Goal: Transaction & Acquisition: Purchase product/service

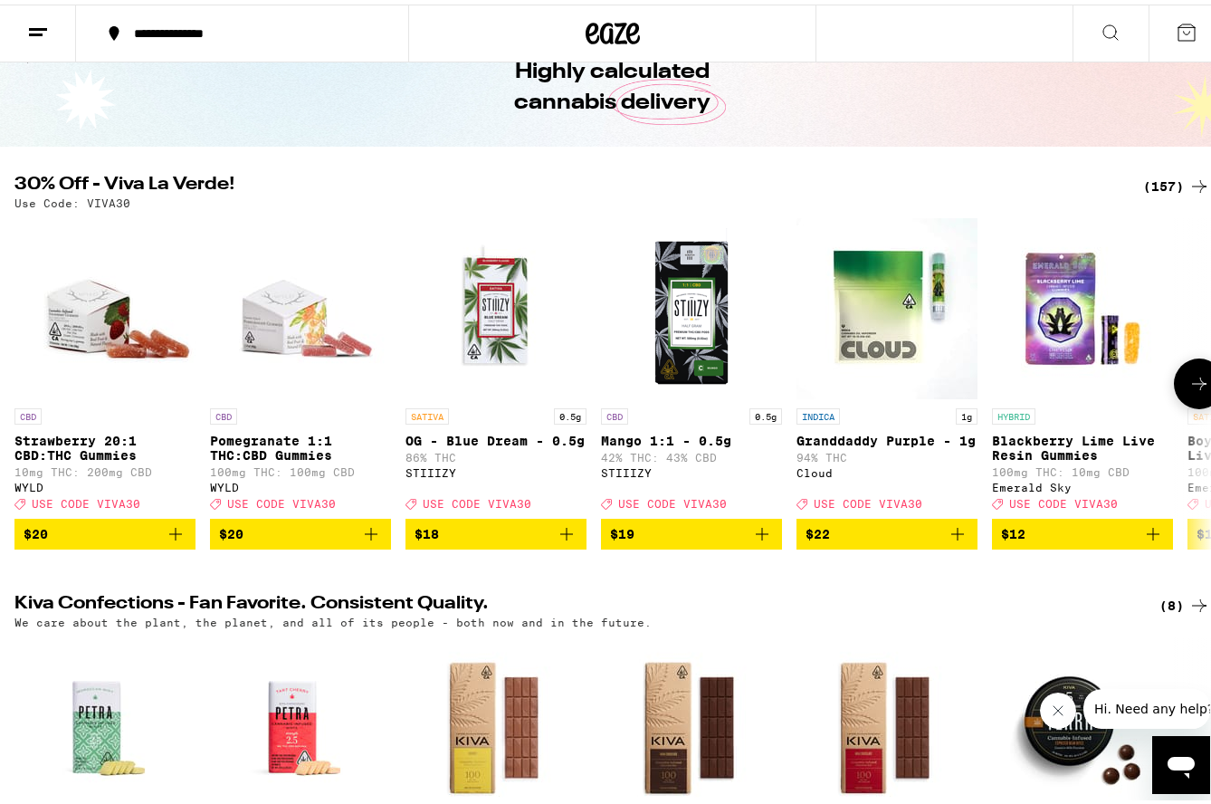
scroll to position [90, 0]
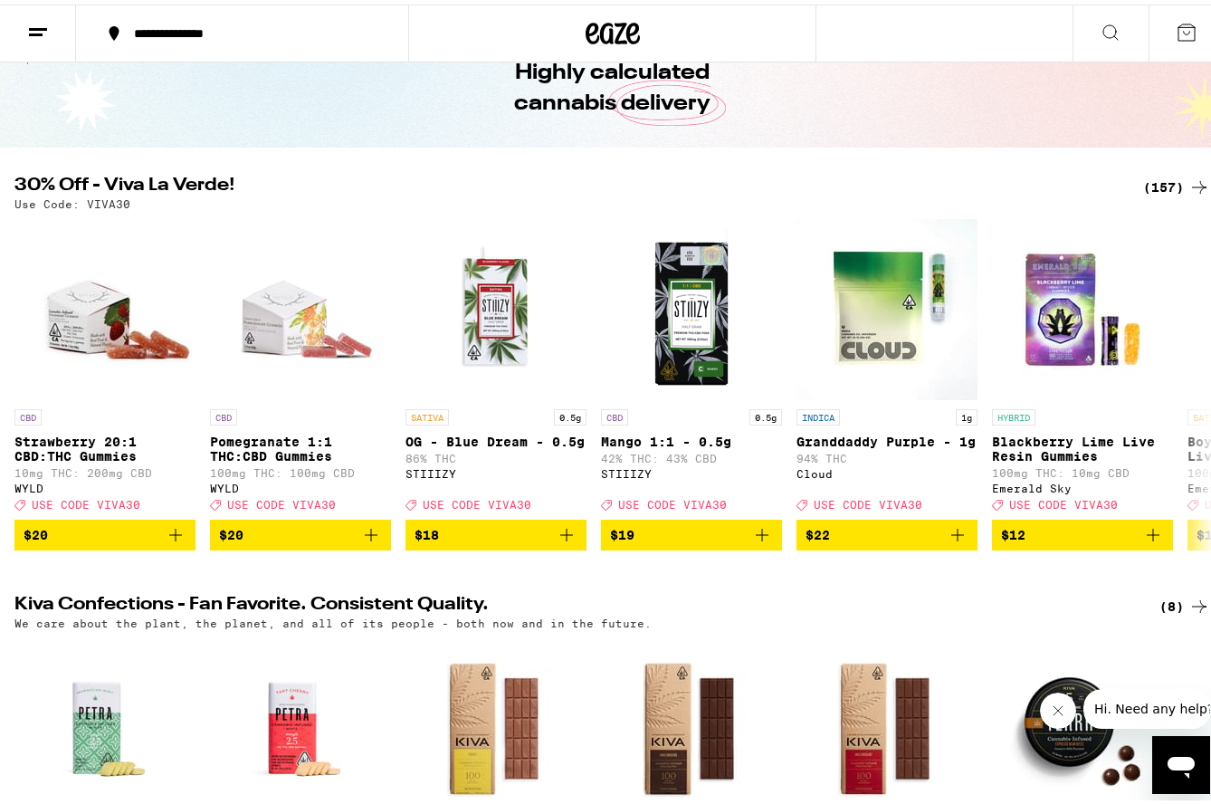
click at [1143, 181] on div "(157)" at bounding box center [1176, 183] width 67 height 22
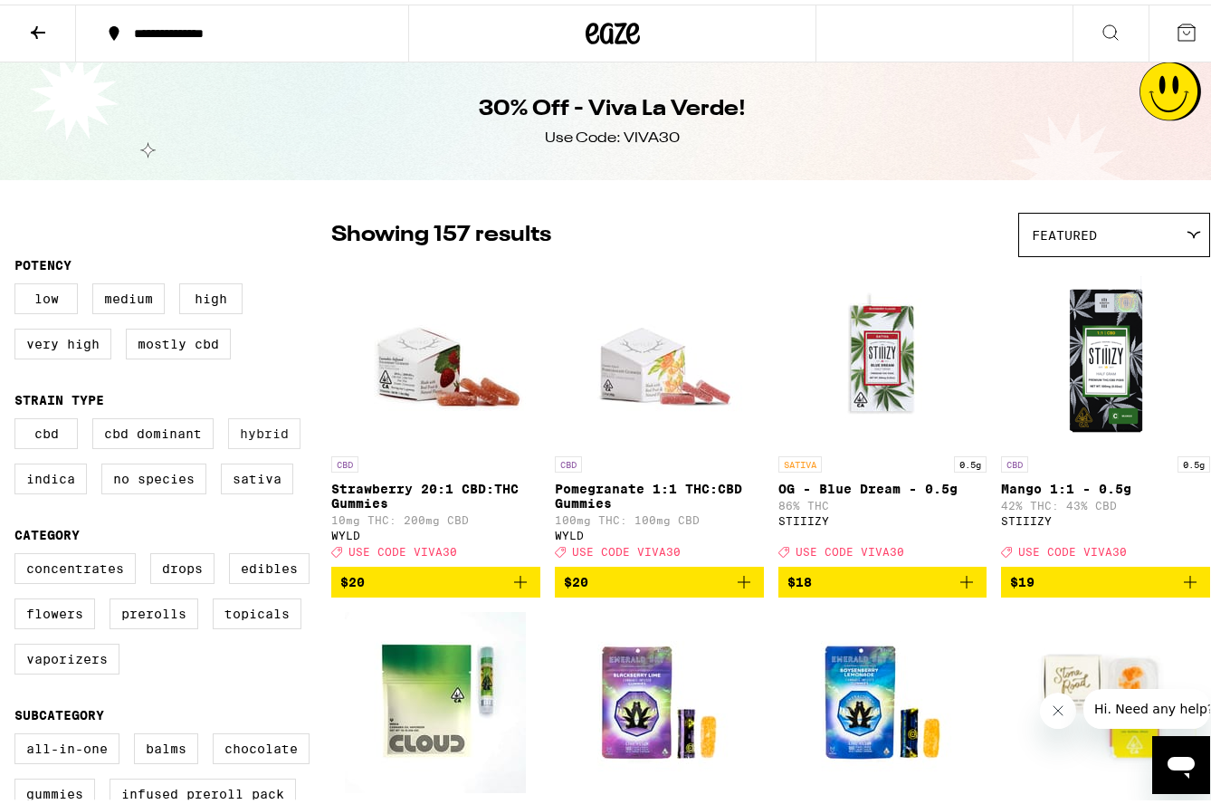
click at [242, 442] on label "Hybrid" at bounding box center [264, 429] width 72 height 31
click at [19, 417] on input "Hybrid" at bounding box center [18, 416] width 1 height 1
checkbox input "true"
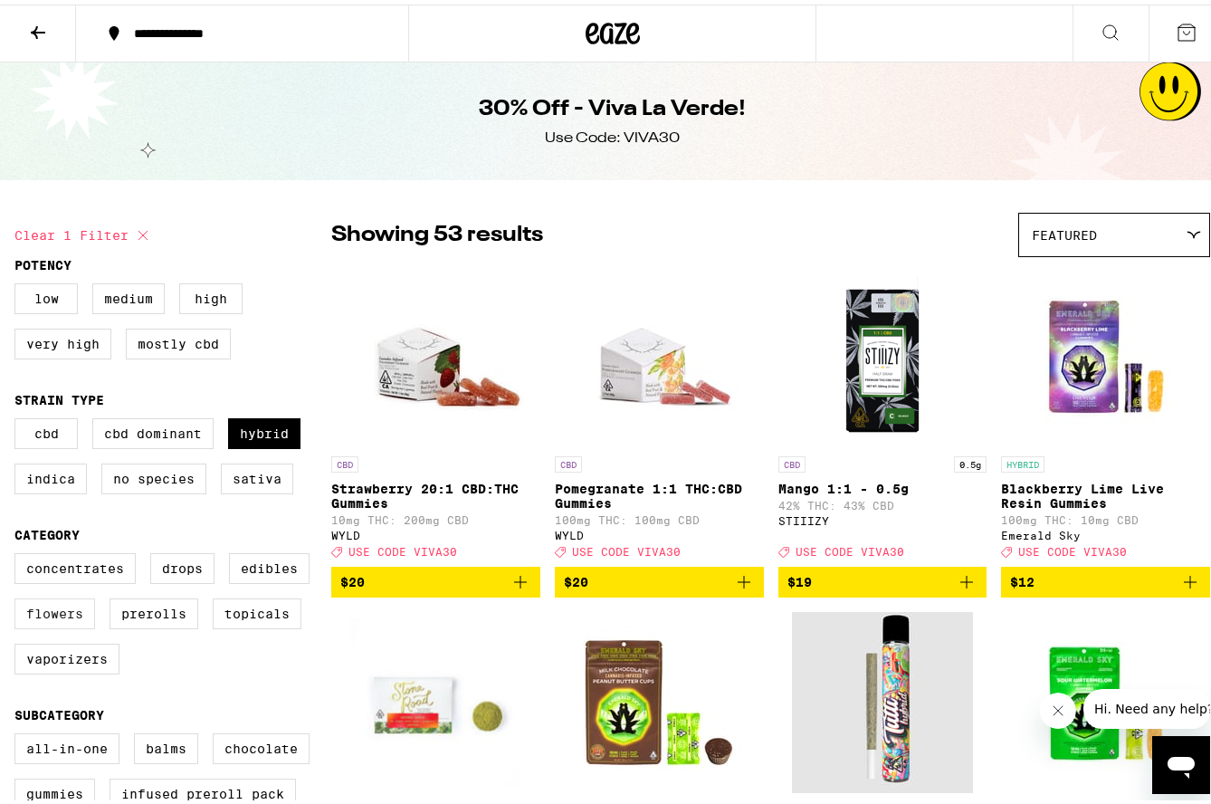
click at [78, 623] on label "Flowers" at bounding box center [54, 609] width 81 height 31
click at [19, 552] on input "Flowers" at bounding box center [18, 551] width 1 height 1
checkbox input "true"
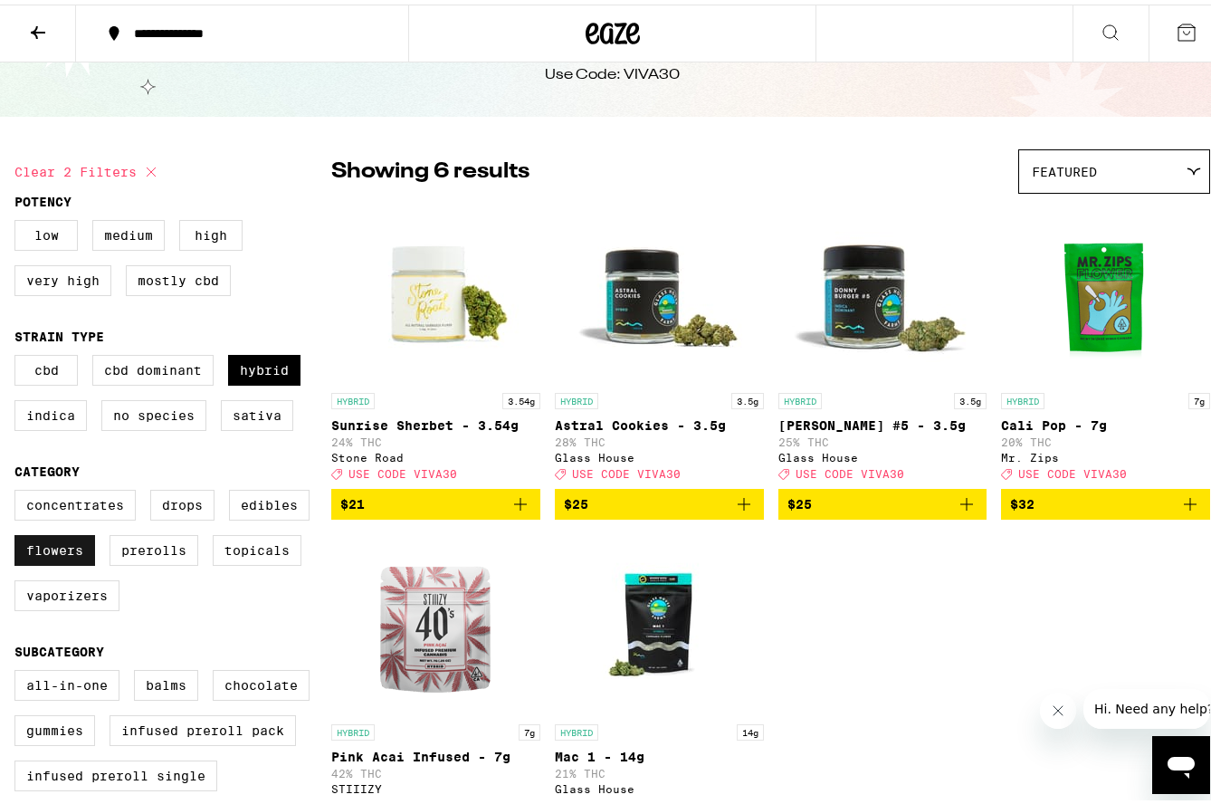
scroll to position [90, 0]
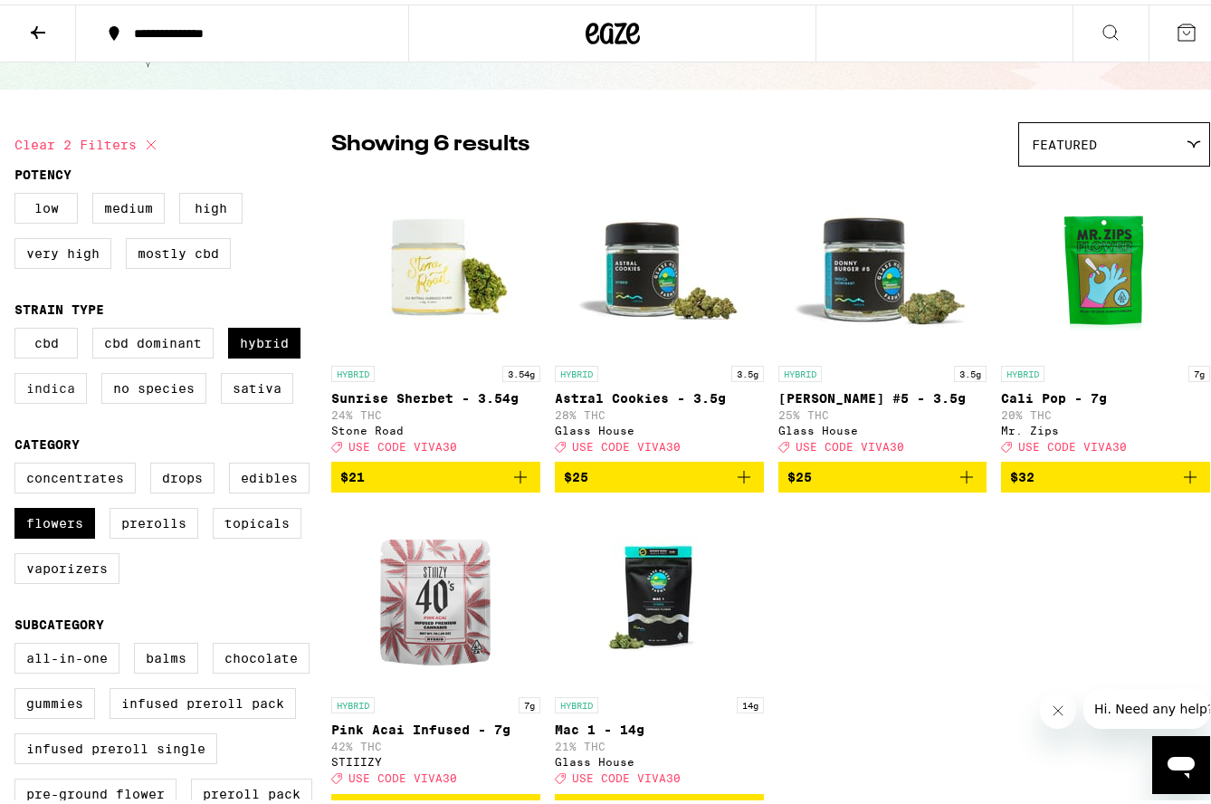
click at [31, 399] on label "Indica" at bounding box center [50, 383] width 72 height 31
click at [19, 327] on input "Indica" at bounding box center [18, 326] width 1 height 1
checkbox input "true"
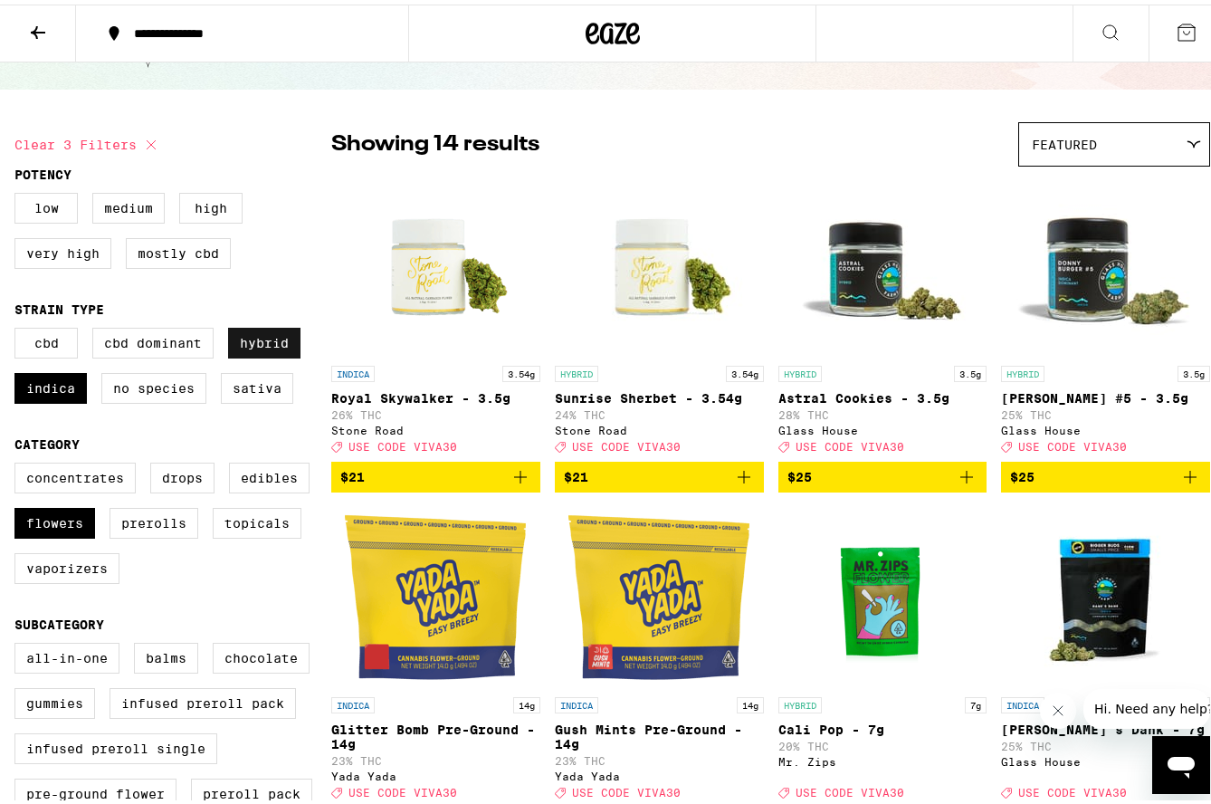
click at [259, 338] on label "Hybrid" at bounding box center [264, 338] width 72 height 31
click at [19, 327] on input "Hybrid" at bounding box center [18, 326] width 1 height 1
checkbox input "false"
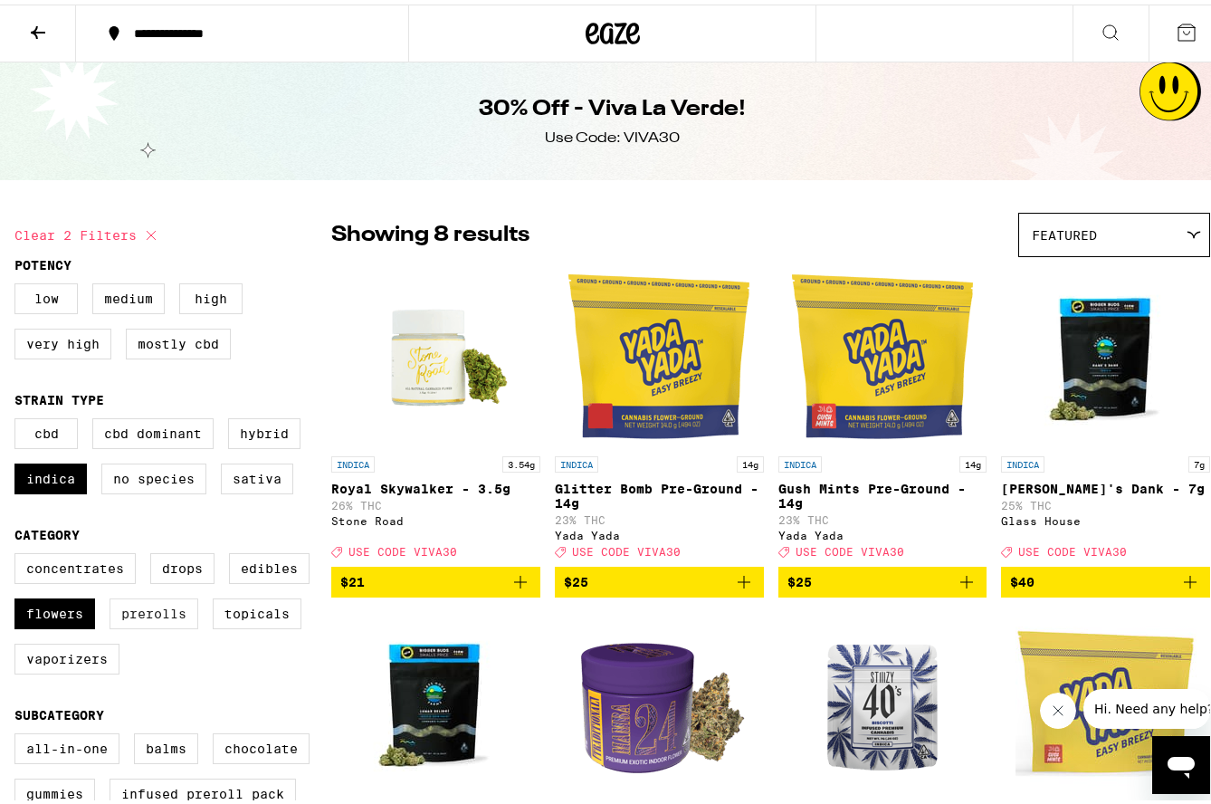
click at [135, 624] on label "Prerolls" at bounding box center [153, 609] width 89 height 31
click at [19, 552] on input "Prerolls" at bounding box center [18, 551] width 1 height 1
checkbox input "true"
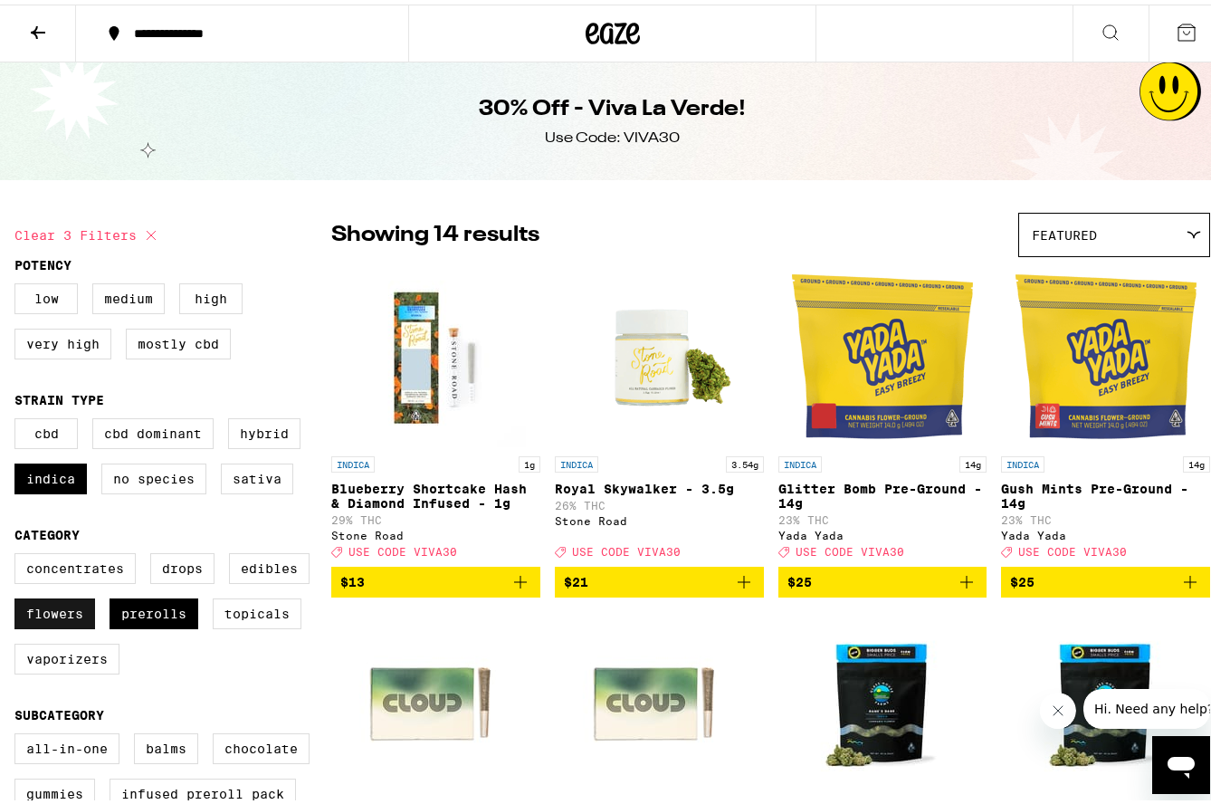
click at [77, 624] on label "Flowers" at bounding box center [54, 609] width 81 height 31
click at [19, 552] on input "Flowers" at bounding box center [18, 551] width 1 height 1
checkbox input "false"
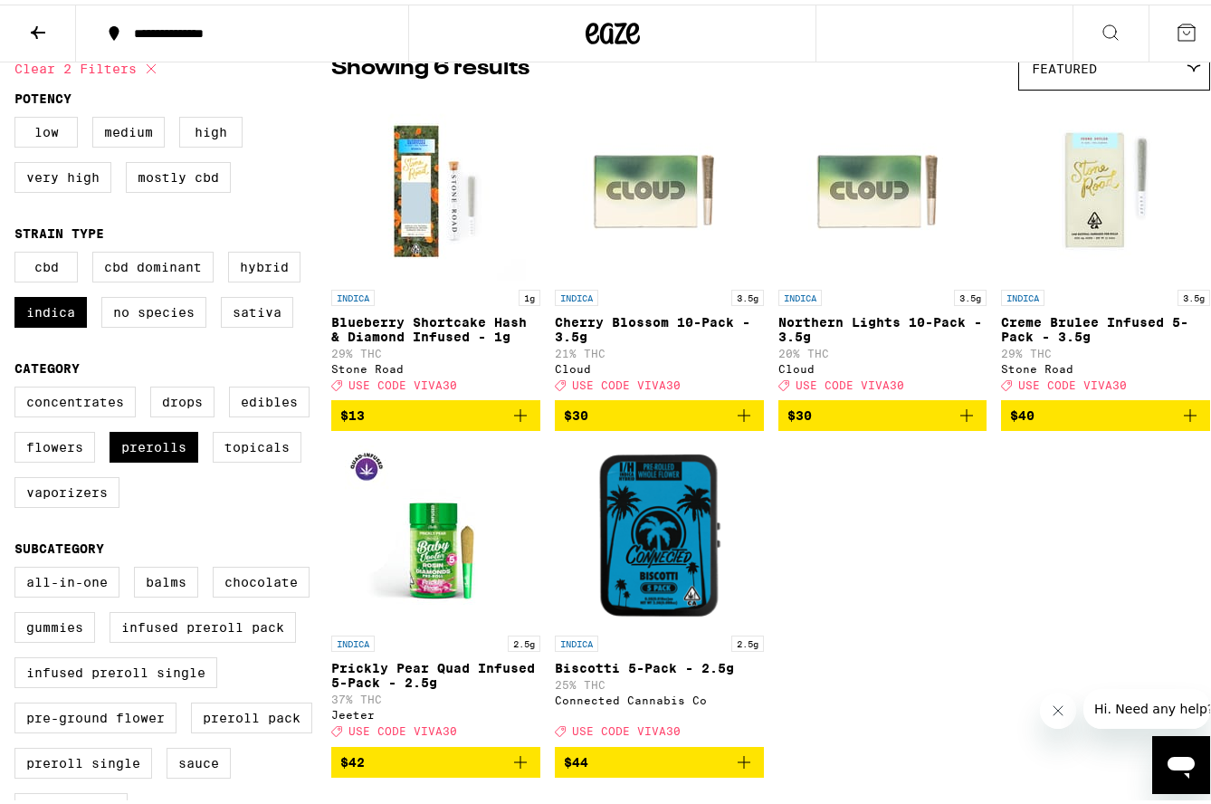
scroll to position [181, 0]
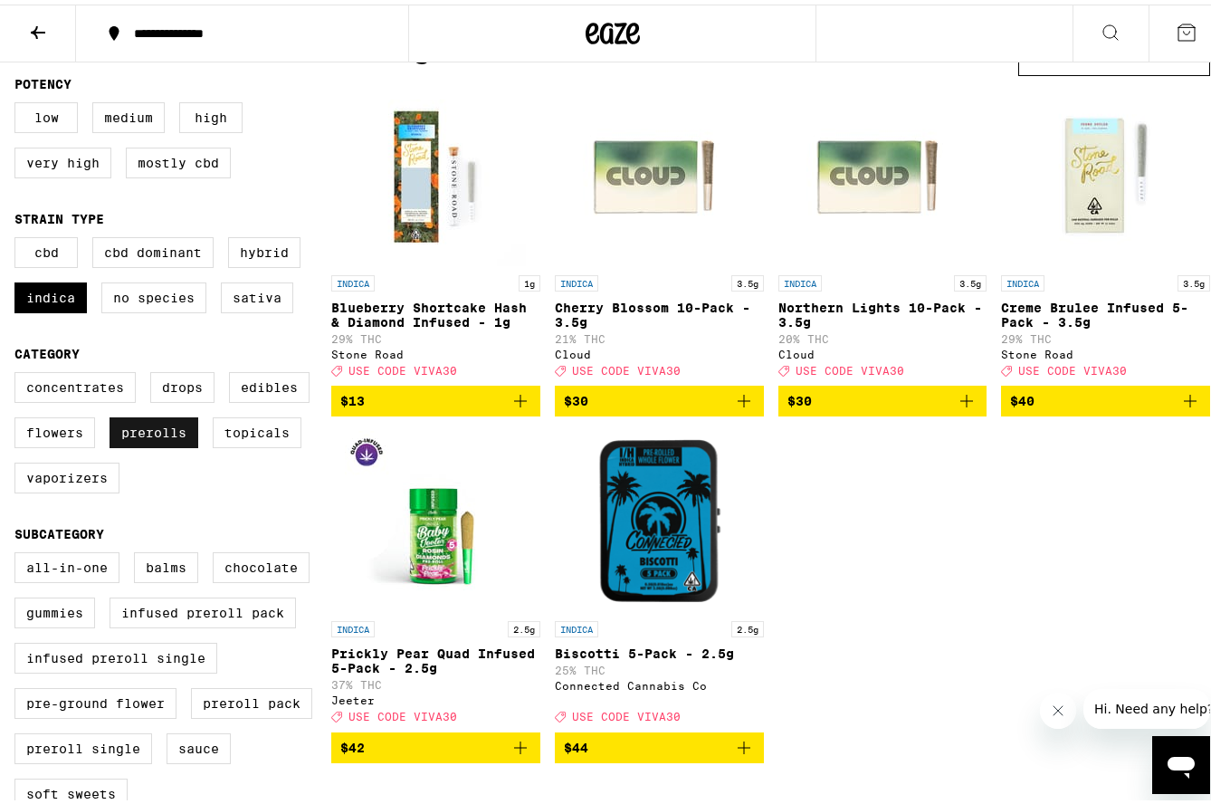
click at [129, 443] on label "Prerolls" at bounding box center [153, 428] width 89 height 31
click at [19, 371] on input "Prerolls" at bounding box center [18, 370] width 1 height 1
checkbox input "false"
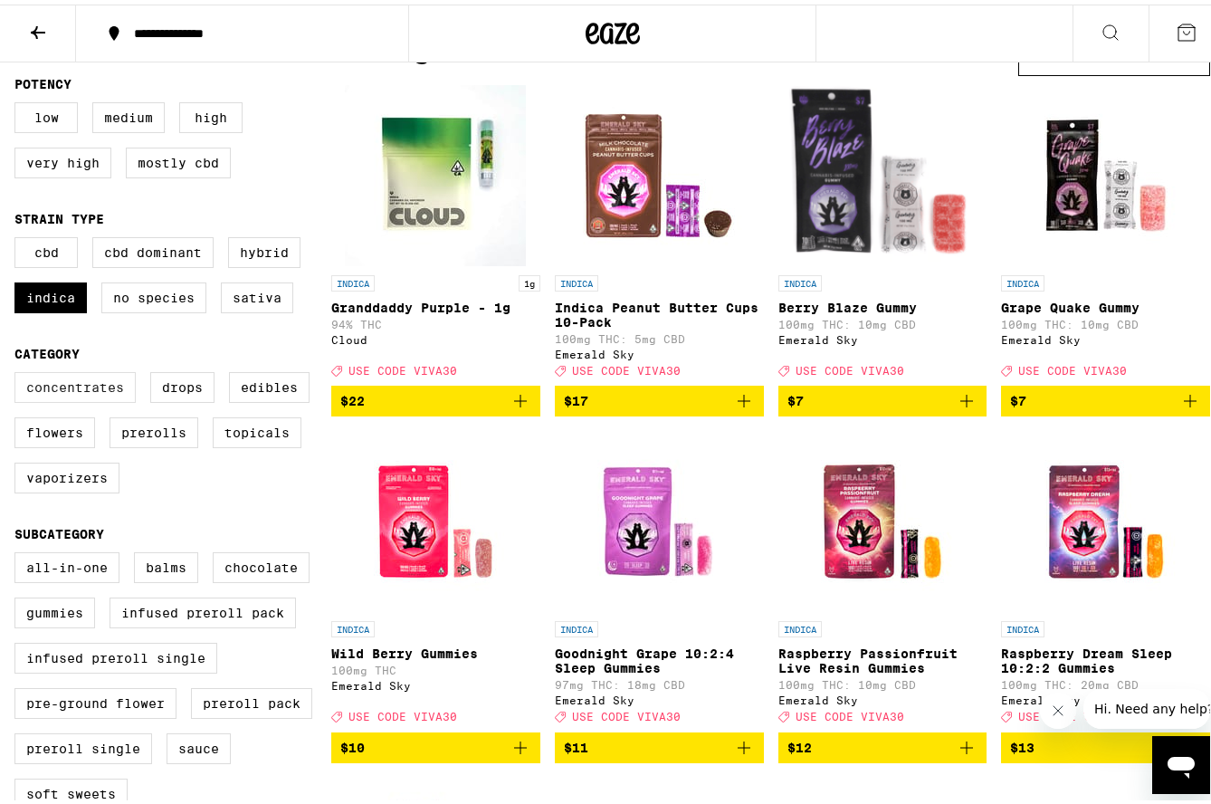
click at [92, 398] on label "Concentrates" at bounding box center [74, 382] width 121 height 31
click at [19, 371] on input "Concentrates" at bounding box center [18, 370] width 1 height 1
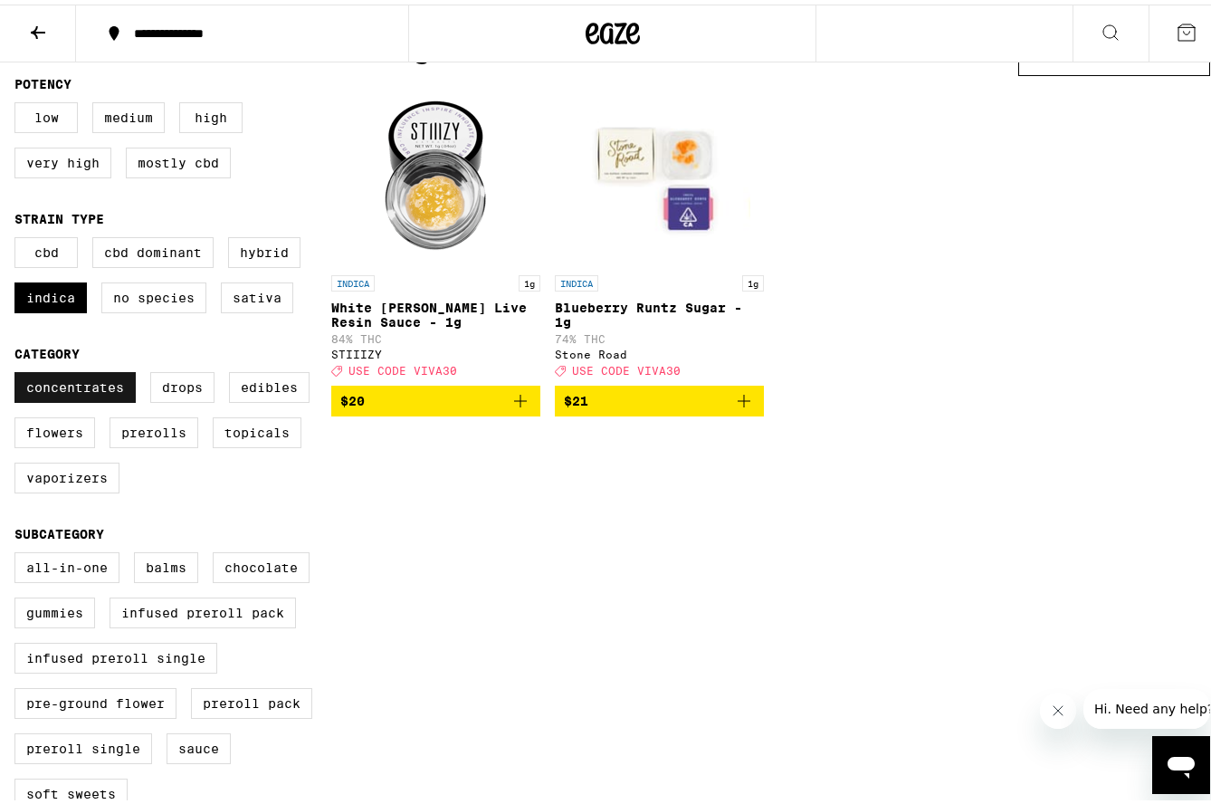
click at [95, 398] on label "Concentrates" at bounding box center [74, 382] width 121 height 31
click at [19, 371] on input "Concentrates" at bounding box center [18, 370] width 1 height 1
checkbox input "false"
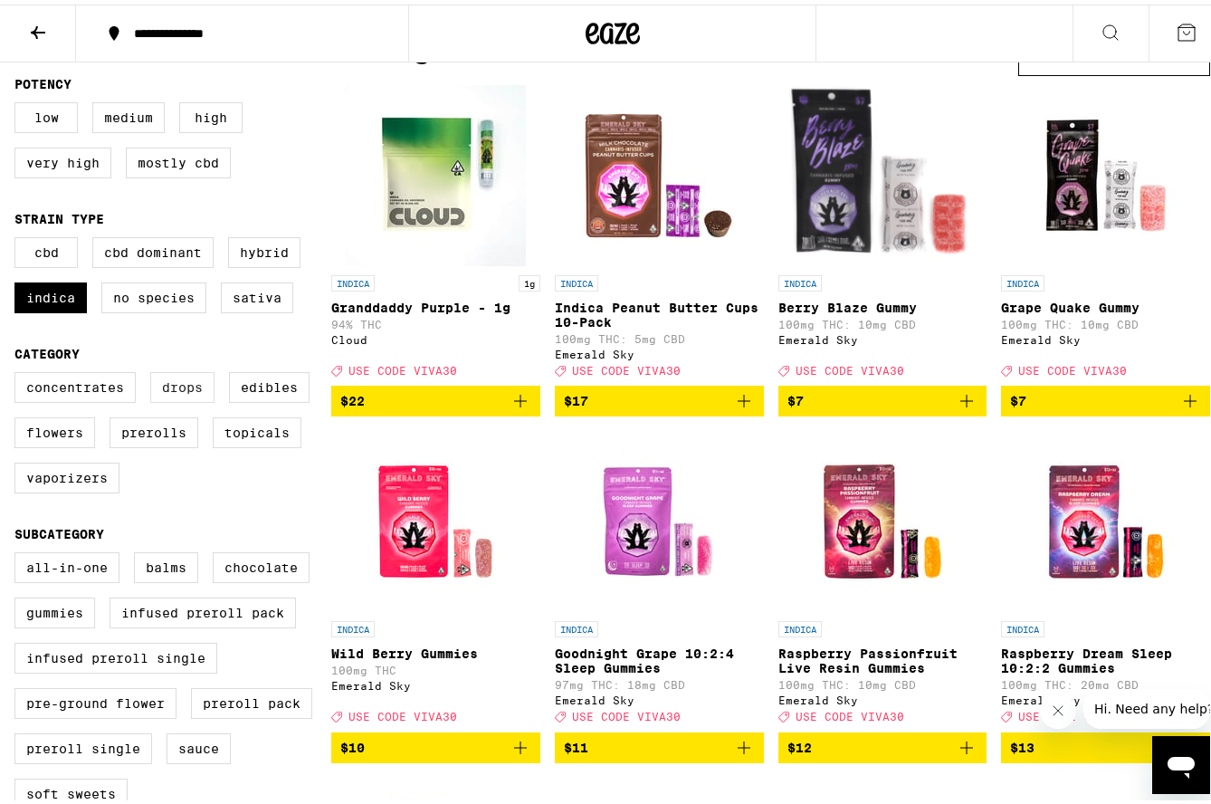
click at [195, 398] on label "Drops" at bounding box center [182, 382] width 64 height 31
click at [19, 371] on input "Drops" at bounding box center [18, 370] width 1 height 1
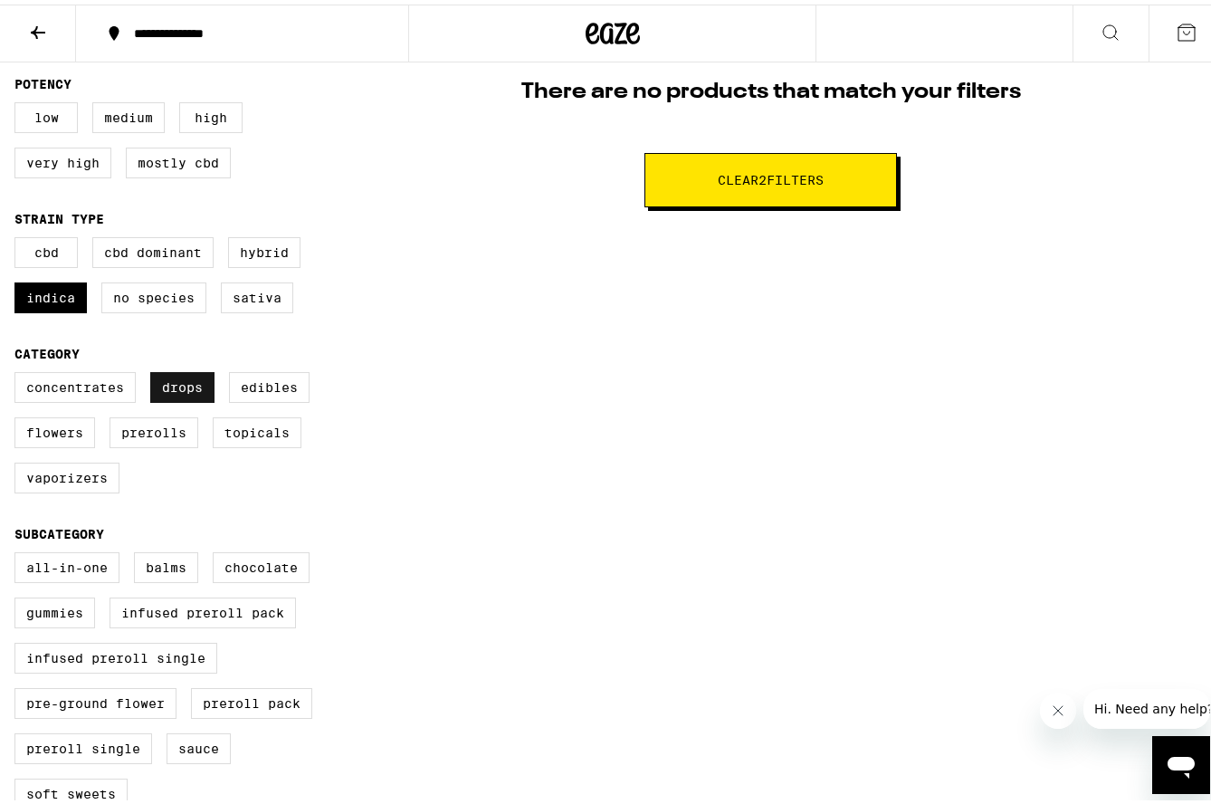
click at [195, 398] on label "Drops" at bounding box center [182, 382] width 64 height 31
click at [19, 371] on input "Drops" at bounding box center [18, 370] width 1 height 1
checkbox input "false"
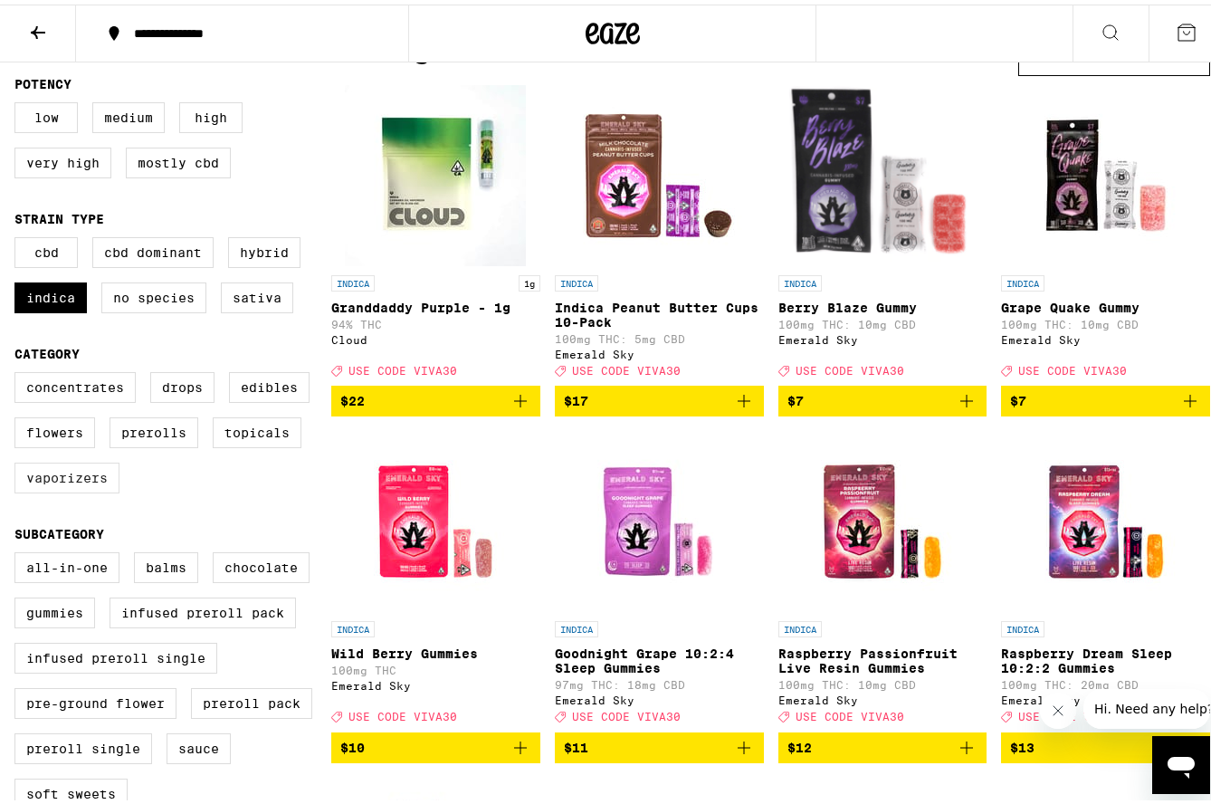
click at [61, 489] on label "Vaporizers" at bounding box center [66, 473] width 105 height 31
click at [19, 371] on input "Vaporizers" at bounding box center [18, 370] width 1 height 1
checkbox input "true"
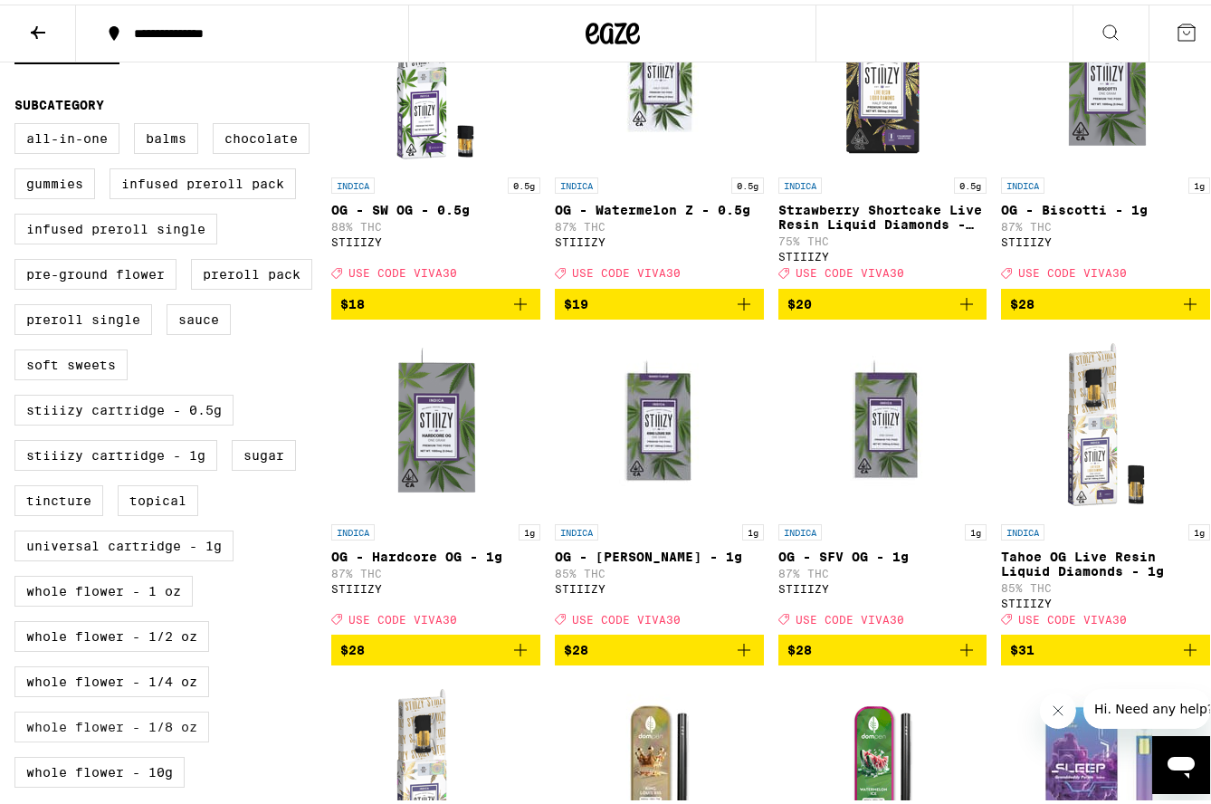
scroll to position [543, 0]
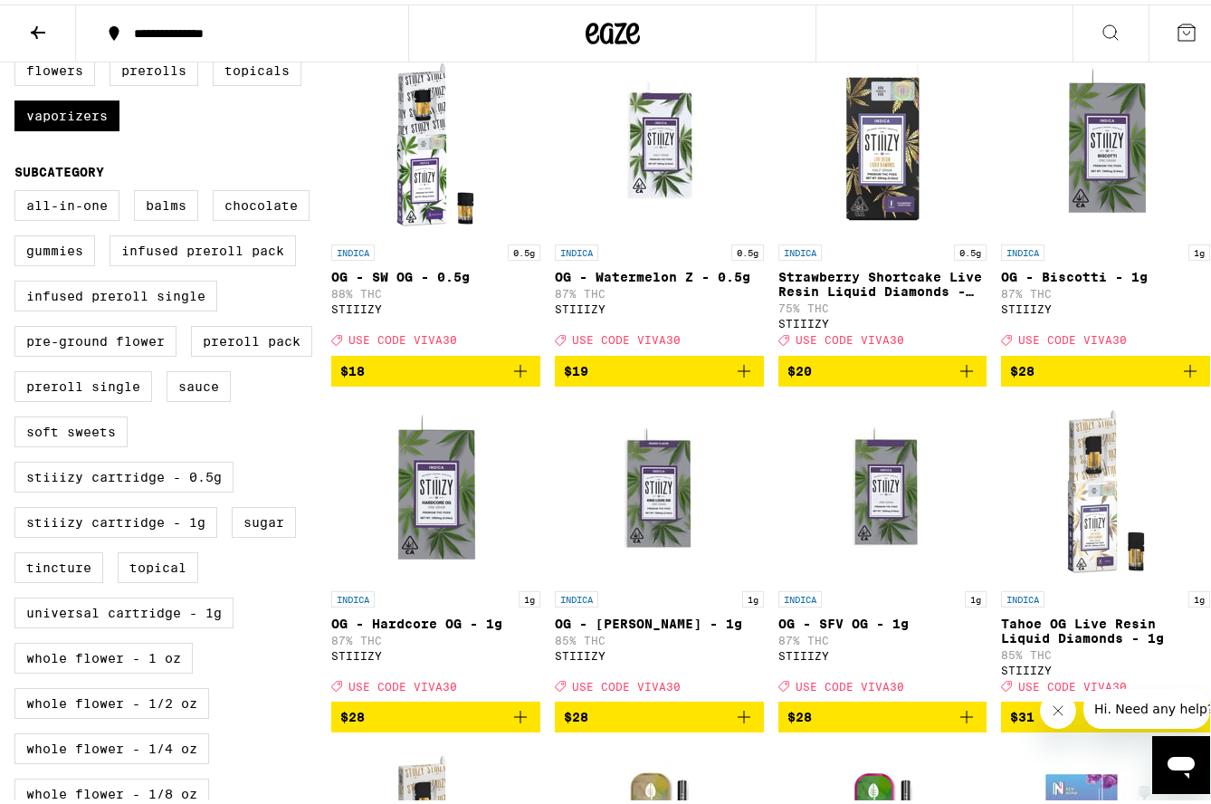
click at [33, 24] on icon at bounding box center [38, 28] width 22 height 22
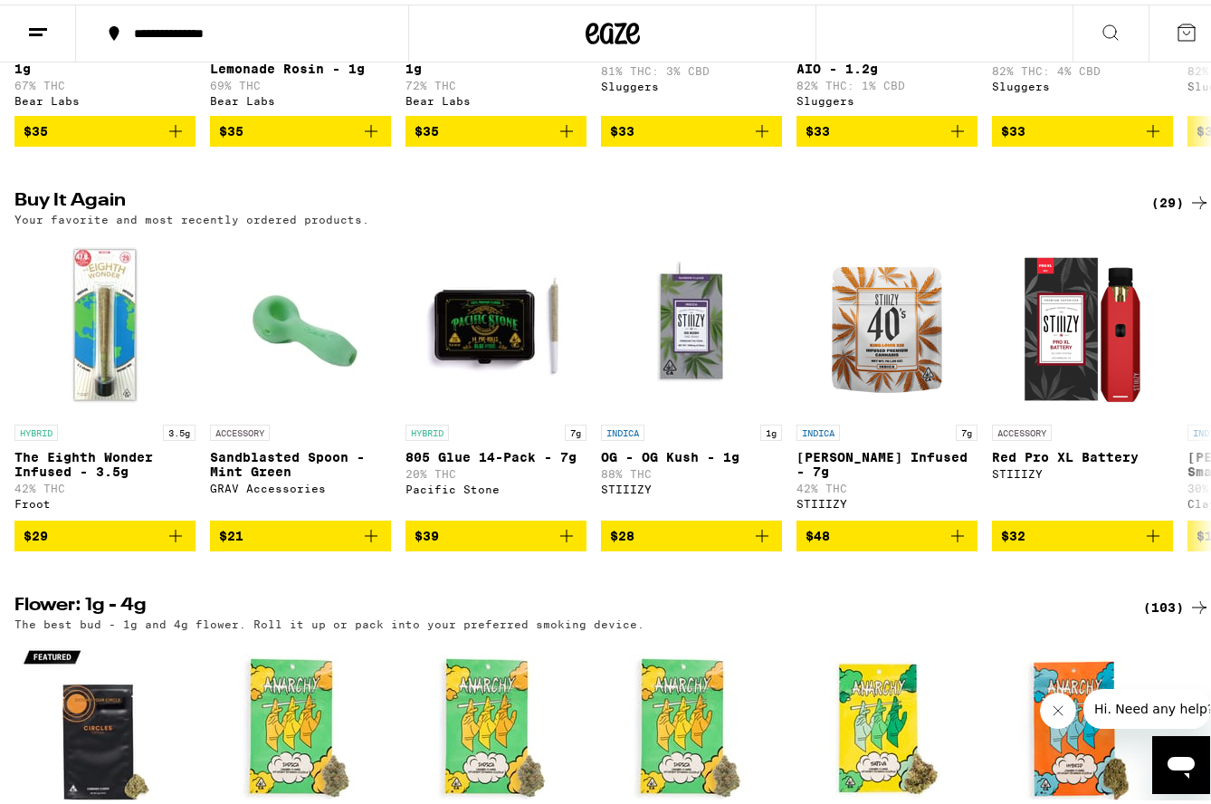
scroll to position [1810, 0]
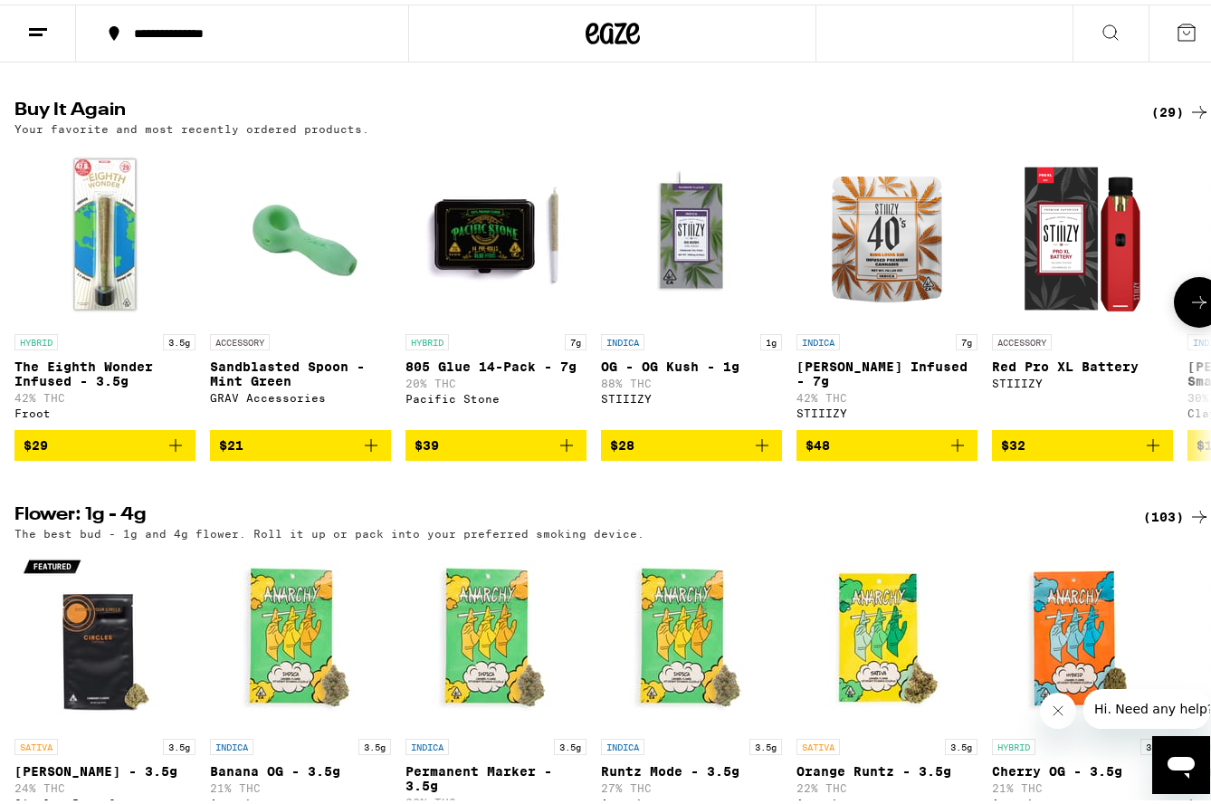
click at [1188, 309] on icon at bounding box center [1199, 298] width 22 height 22
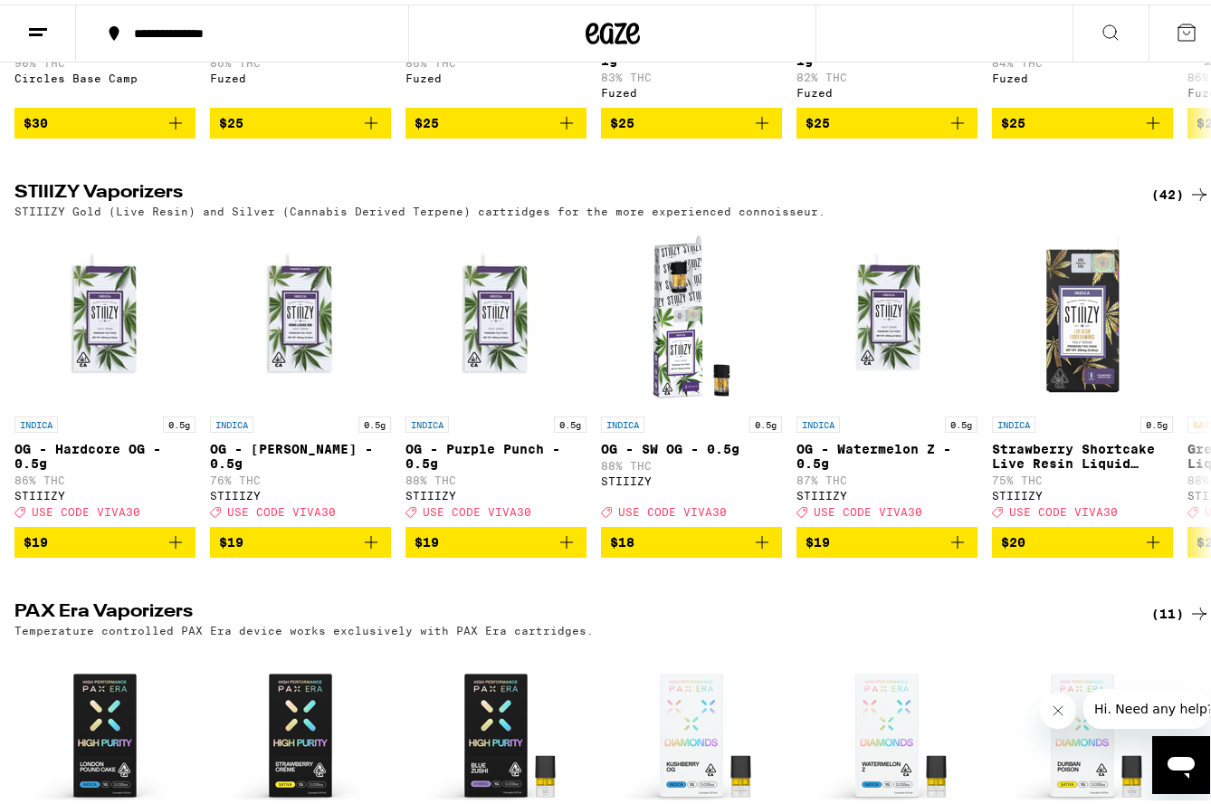
scroll to position [3800, 0]
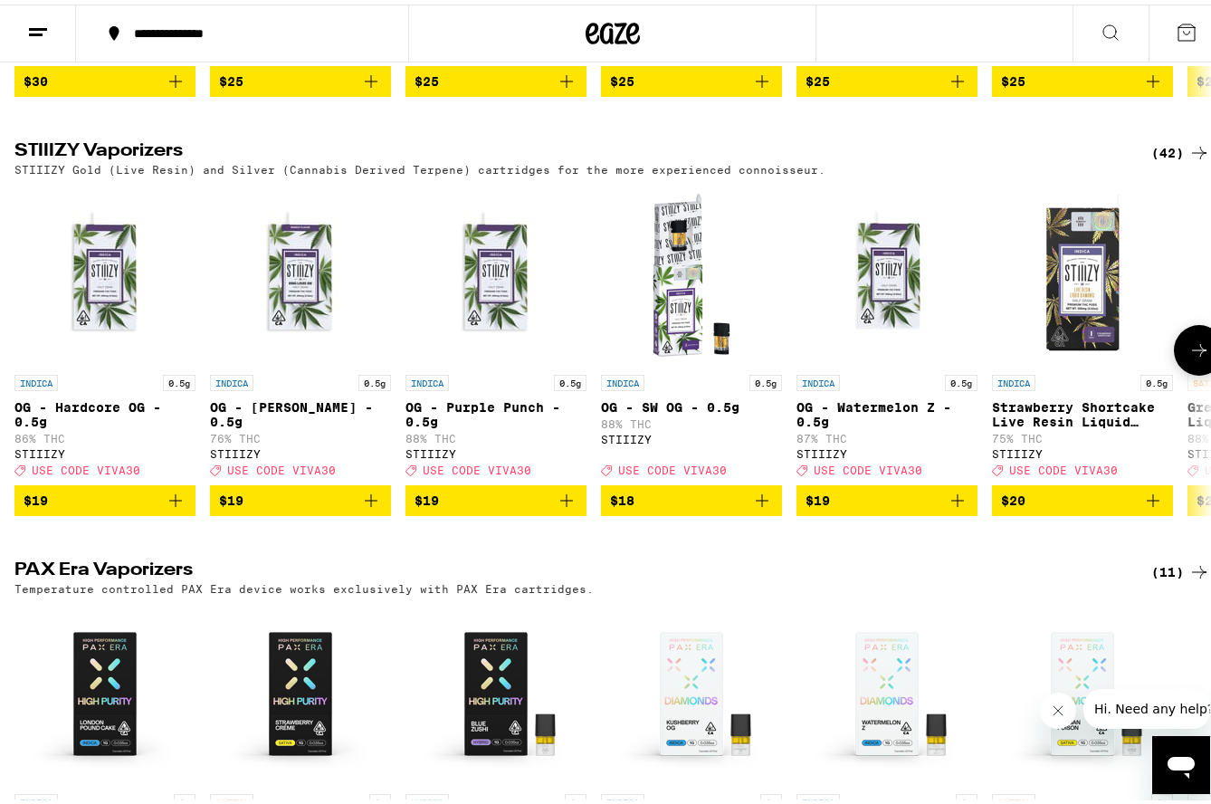
click at [1188, 357] on icon at bounding box center [1199, 346] width 22 height 22
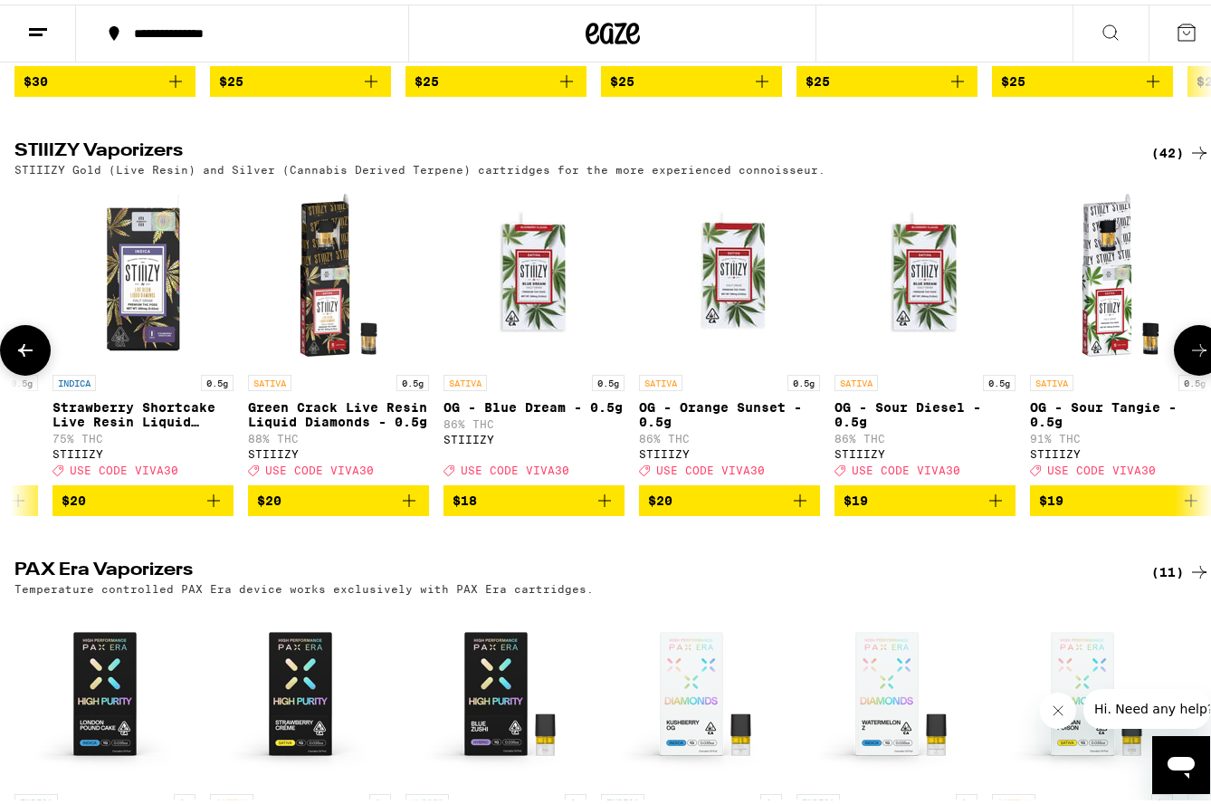
scroll to position [0, 984]
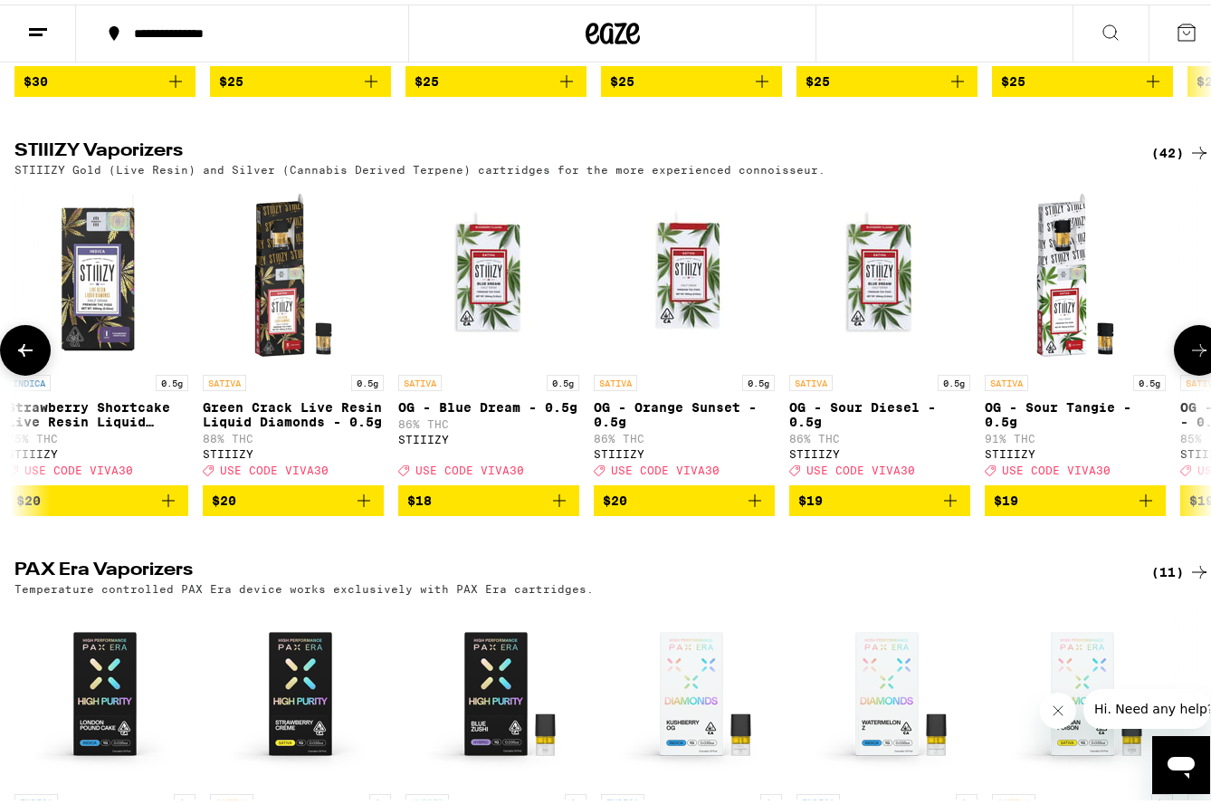
click at [1188, 357] on icon at bounding box center [1199, 346] width 22 height 22
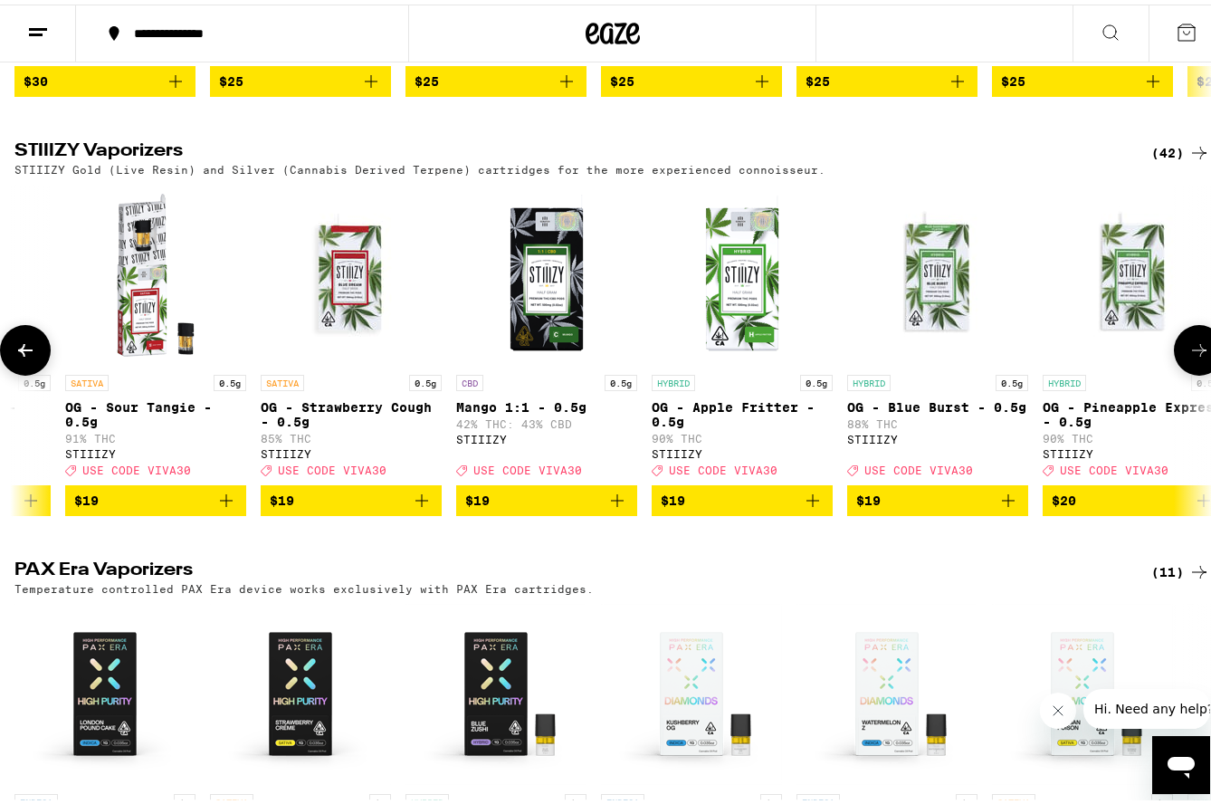
scroll to position [0, 1969]
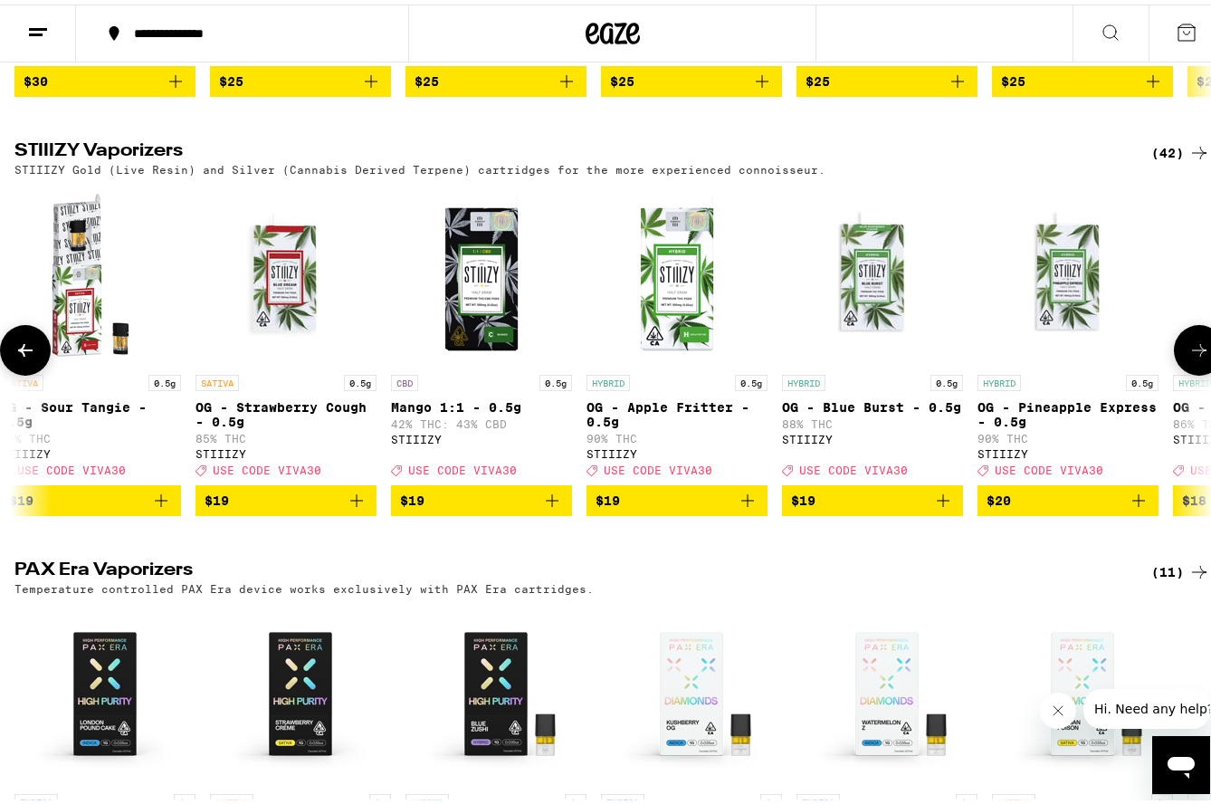
click at [1188, 357] on icon at bounding box center [1199, 346] width 22 height 22
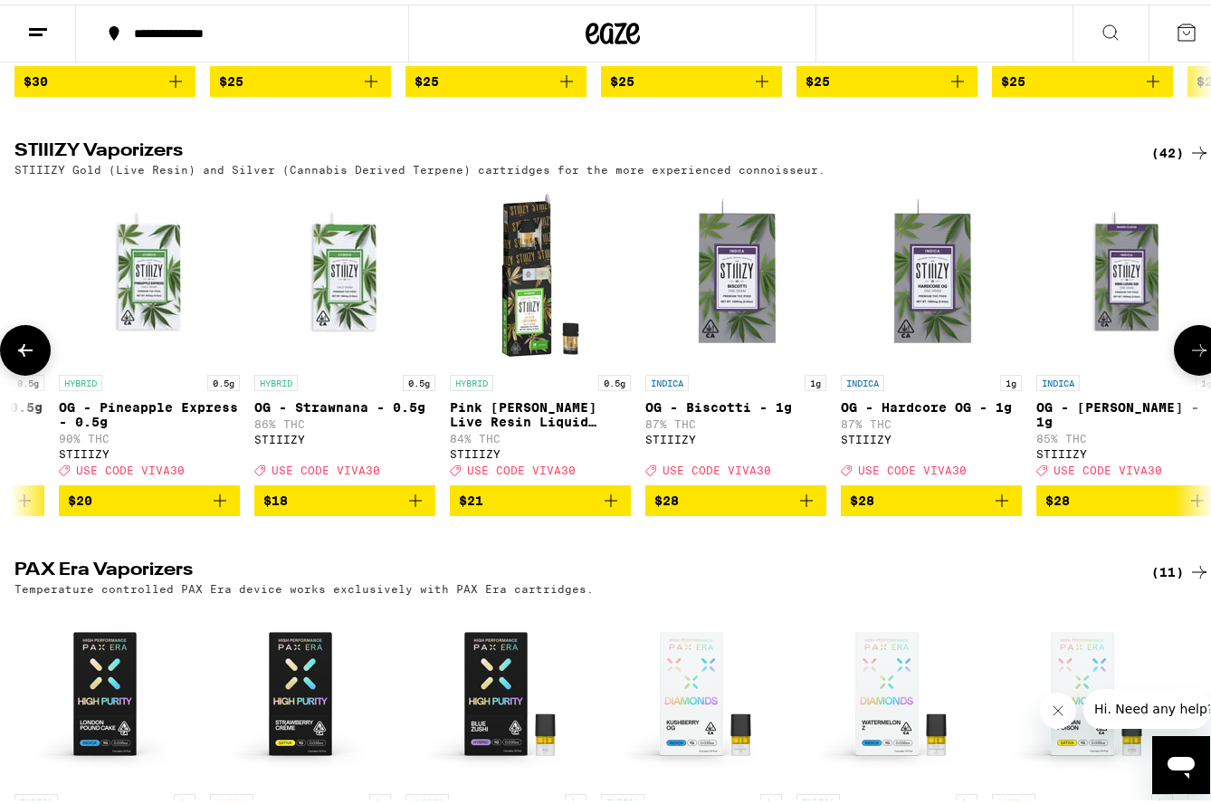
scroll to position [0, 2953]
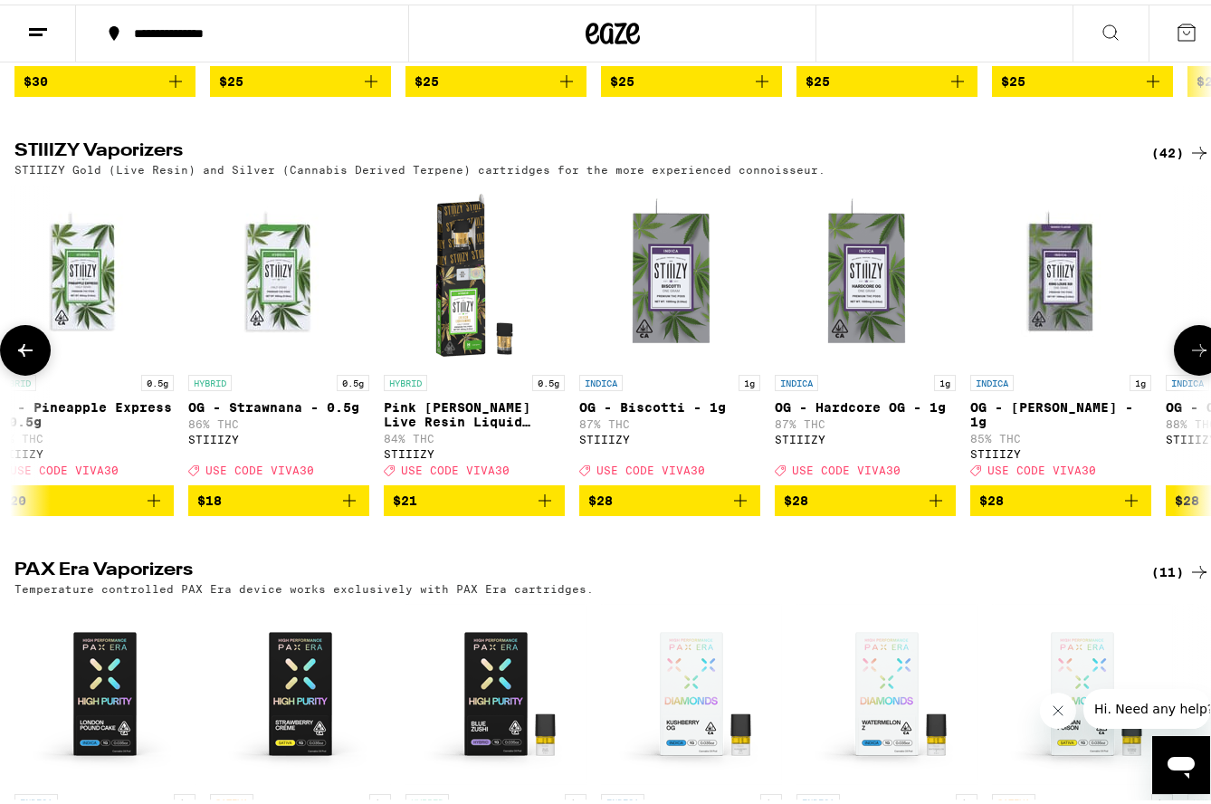
click at [1188, 357] on icon at bounding box center [1199, 346] width 22 height 22
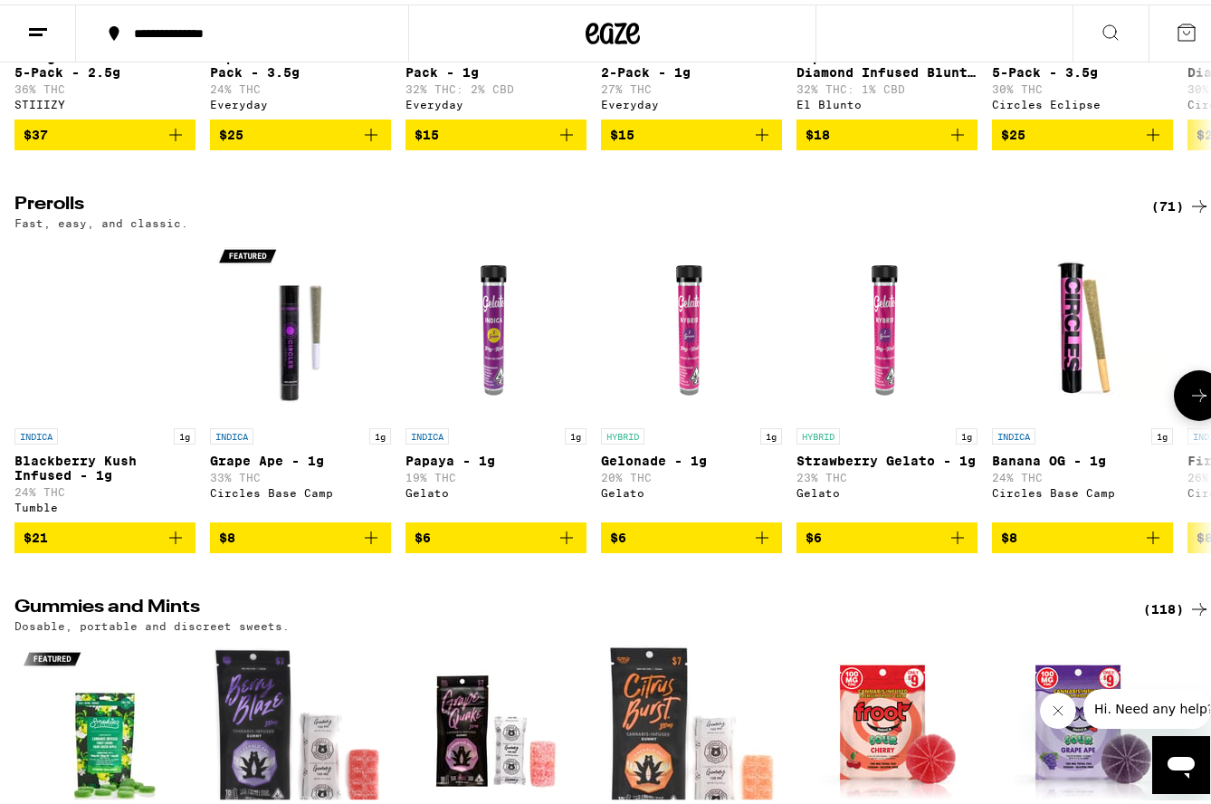
scroll to position [4615, 0]
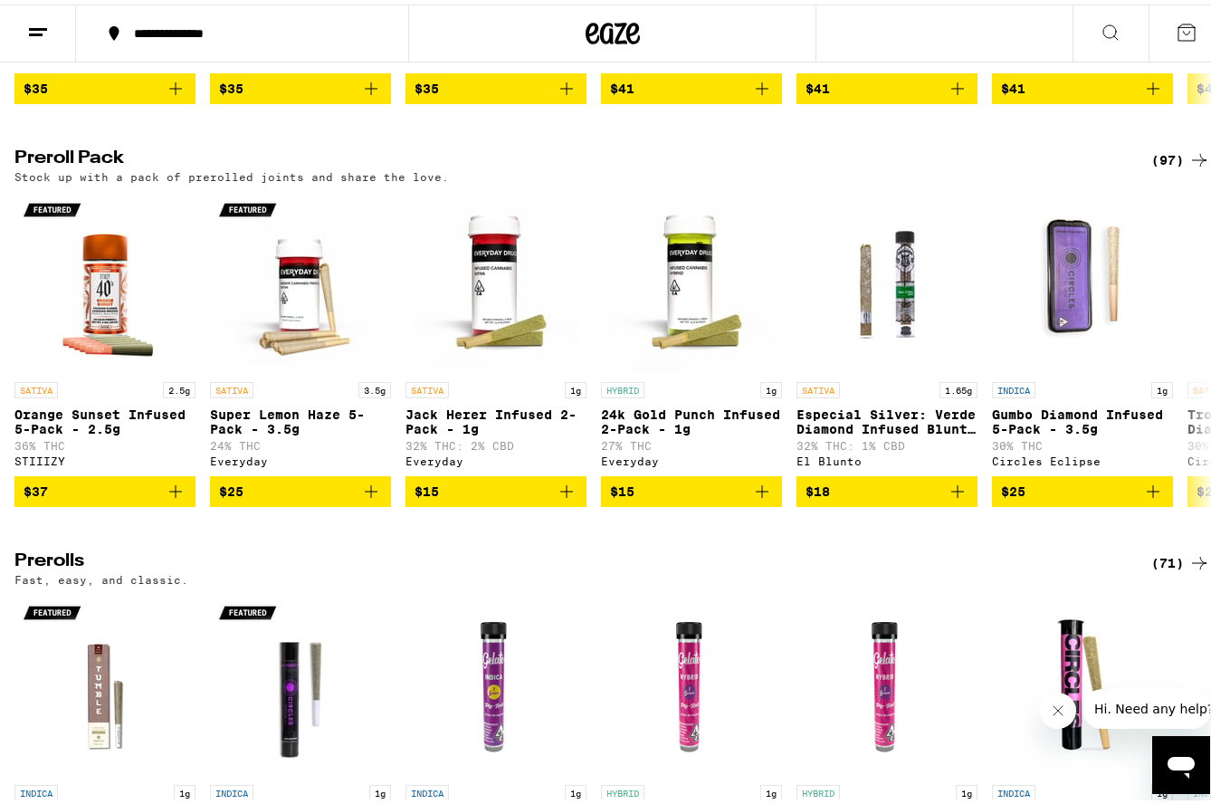
click at [1155, 166] on div "(97)" at bounding box center [1180, 156] width 59 height 22
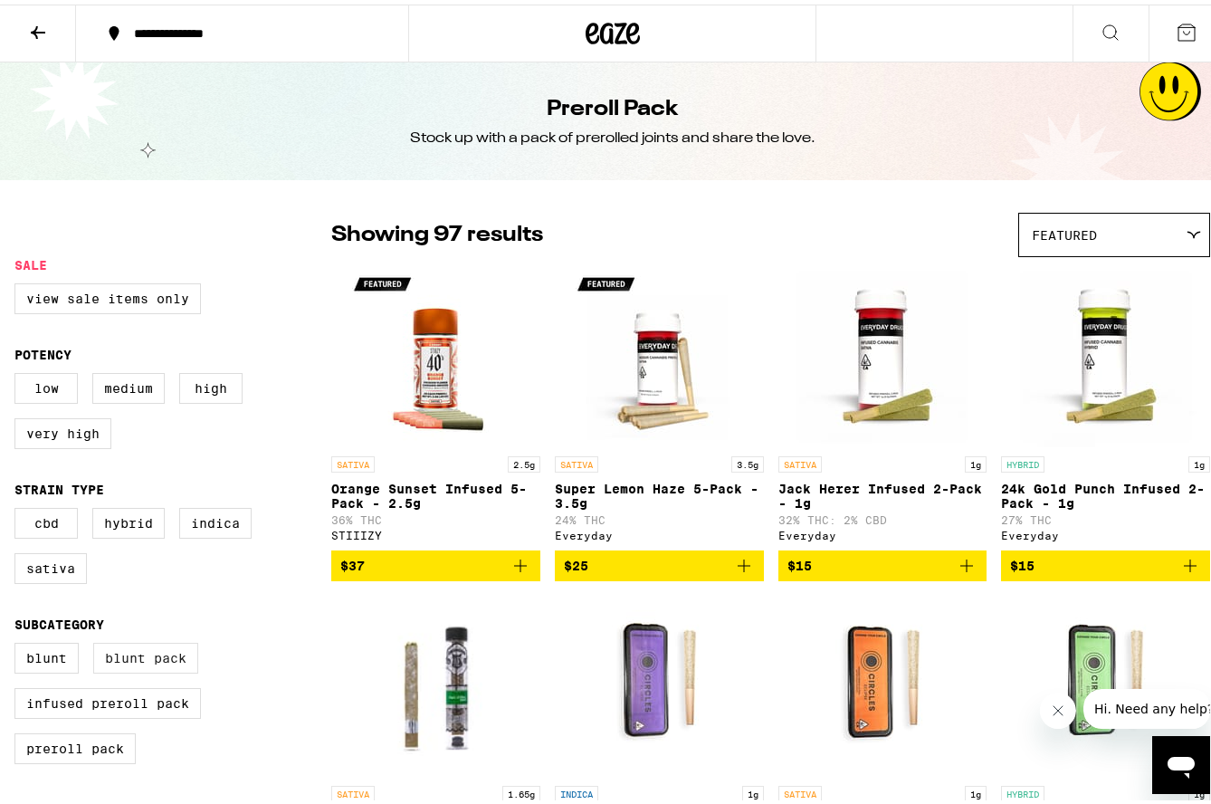
click at [116, 669] on label "Blunt Pack" at bounding box center [145, 653] width 105 height 31
click at [19, 642] on input "Blunt Pack" at bounding box center [18, 641] width 1 height 1
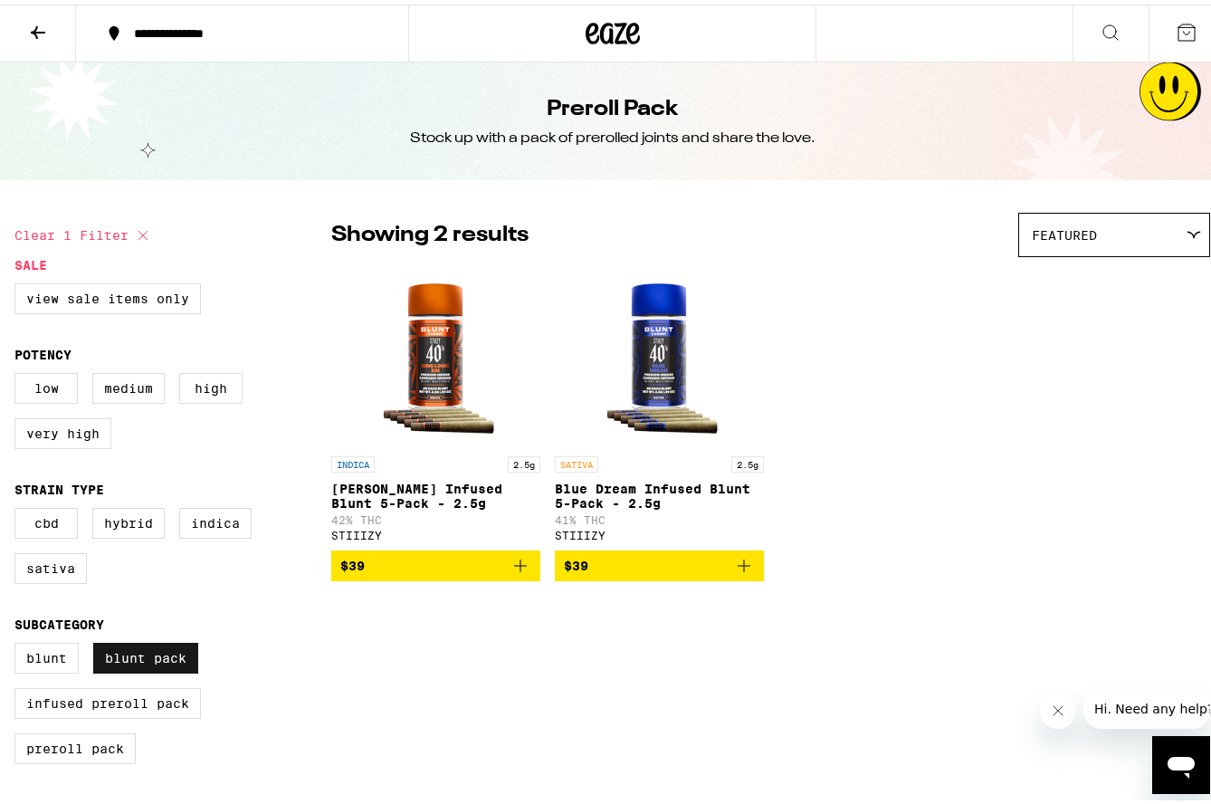
click at [116, 669] on label "Blunt Pack" at bounding box center [145, 653] width 105 height 31
click at [19, 642] on input "Blunt Pack" at bounding box center [18, 641] width 1 height 1
checkbox input "false"
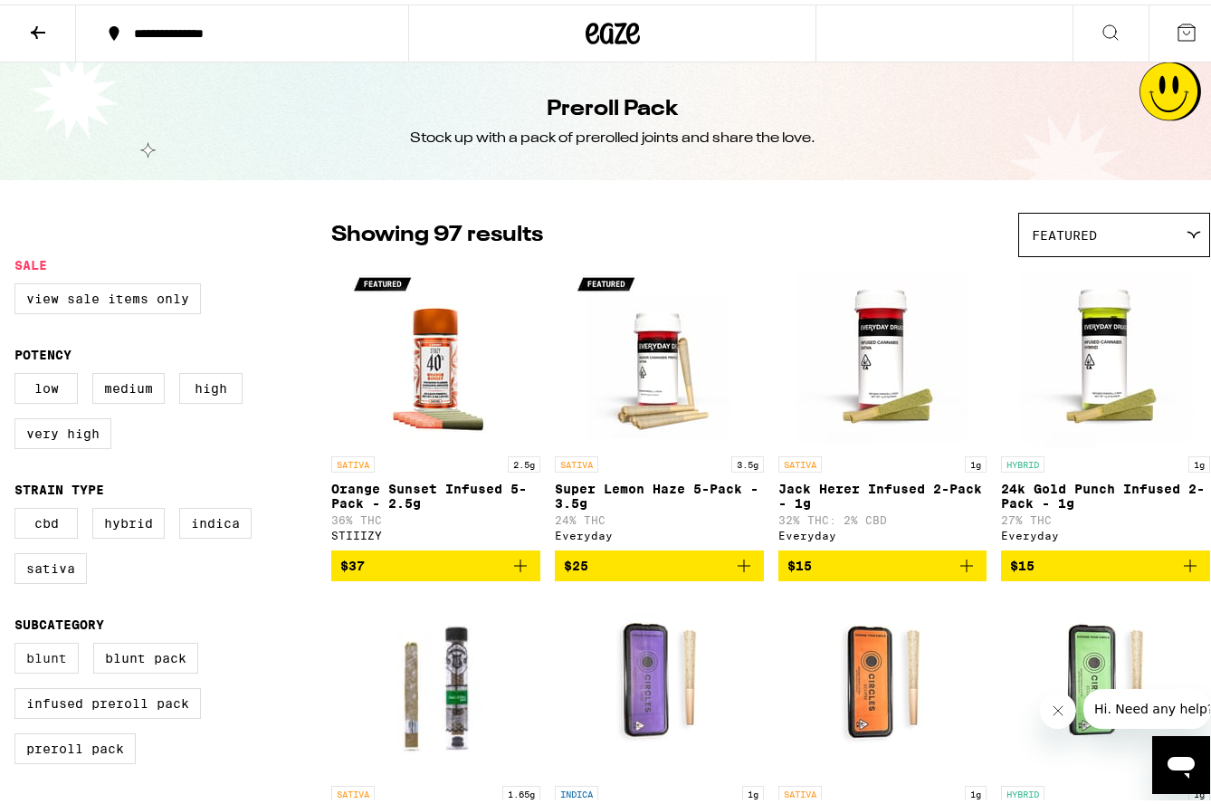
click at [43, 669] on label "Blunt" at bounding box center [46, 653] width 64 height 31
click at [19, 642] on input "Blunt" at bounding box center [18, 641] width 1 height 1
checkbox input "true"
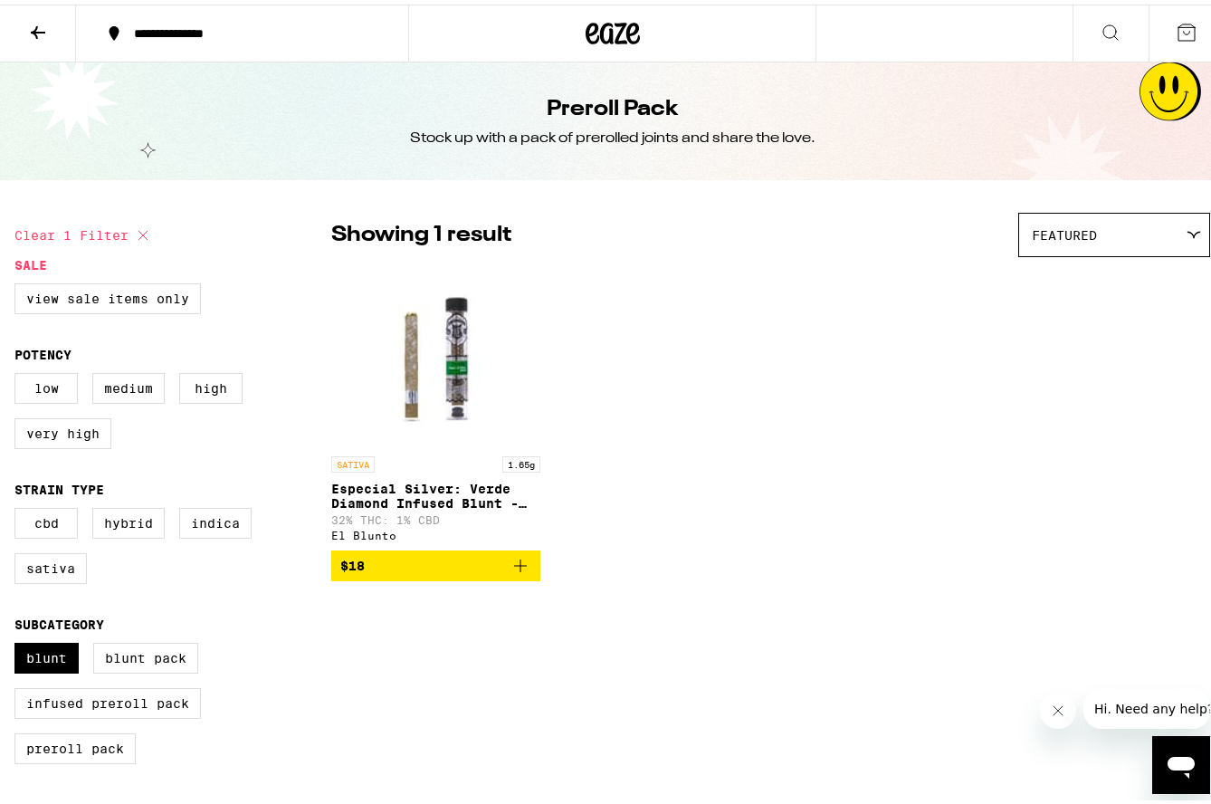
click at [44, 22] on icon at bounding box center [38, 28] width 22 height 22
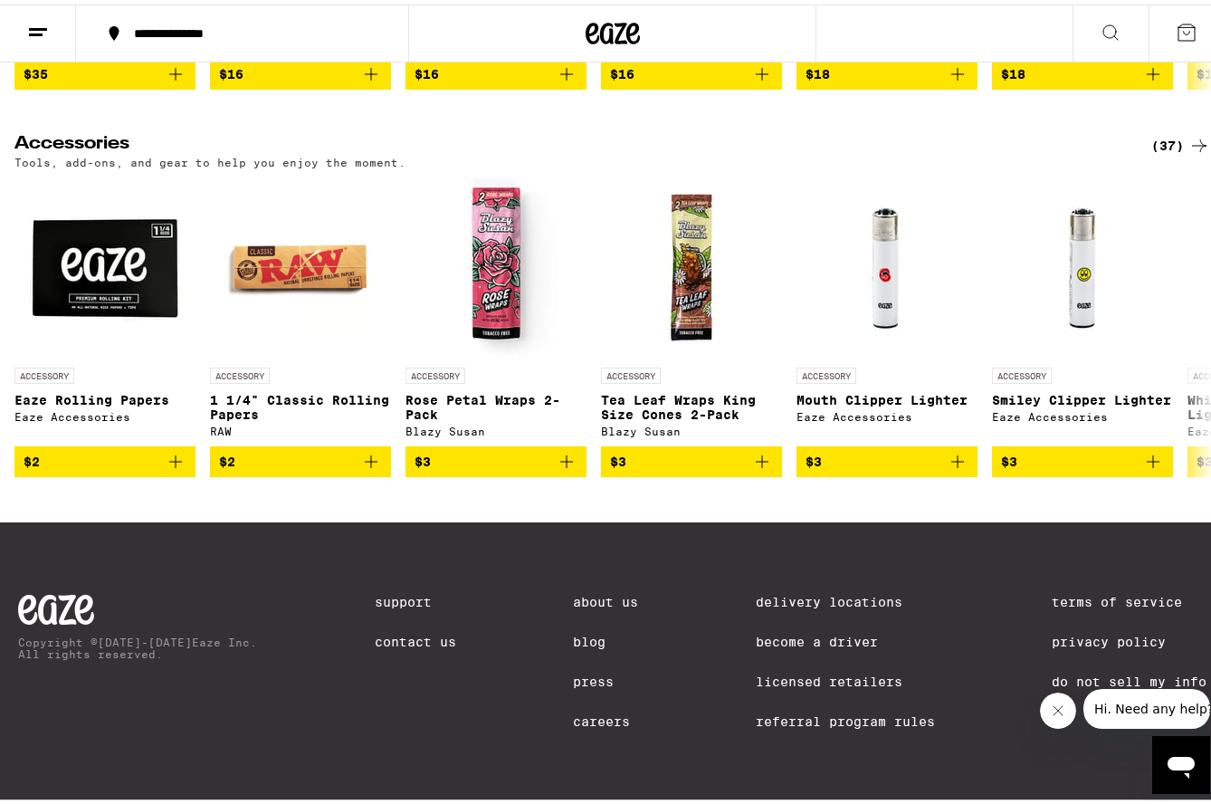
scroll to position [8053, 0]
